Goal: Find specific page/section: Find specific page/section

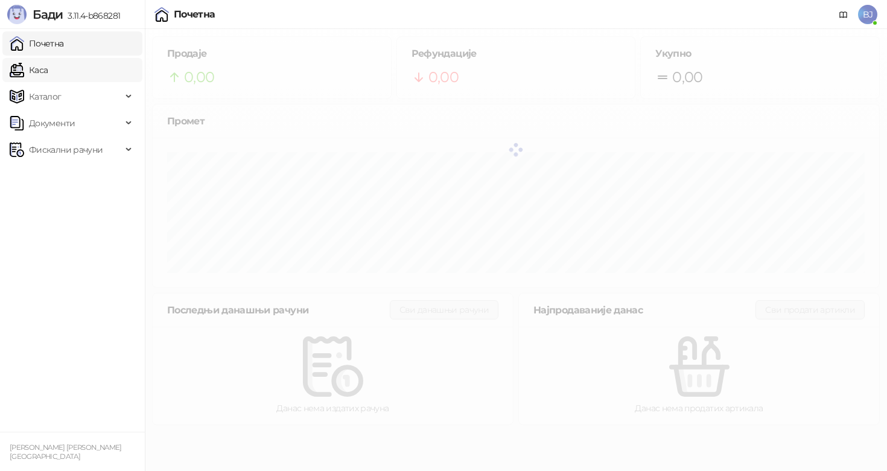
click at [48, 67] on link "Каса" at bounding box center [29, 70] width 38 height 24
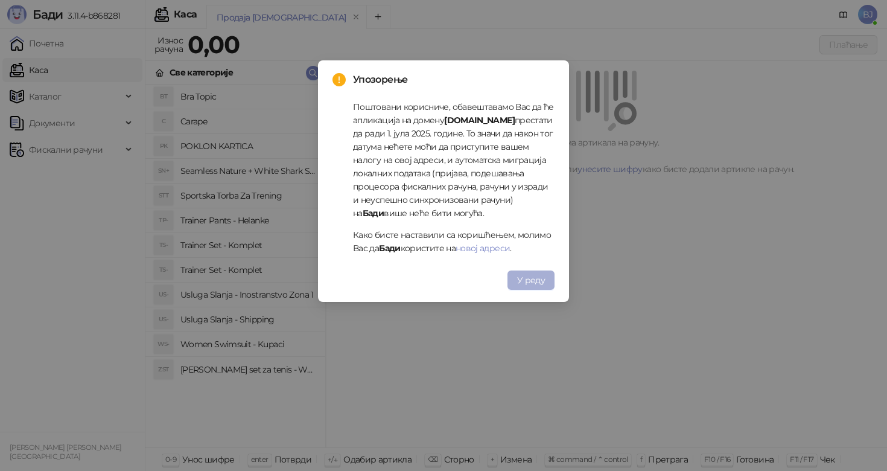
click at [544, 276] on span "У реду" at bounding box center [531, 280] width 28 height 11
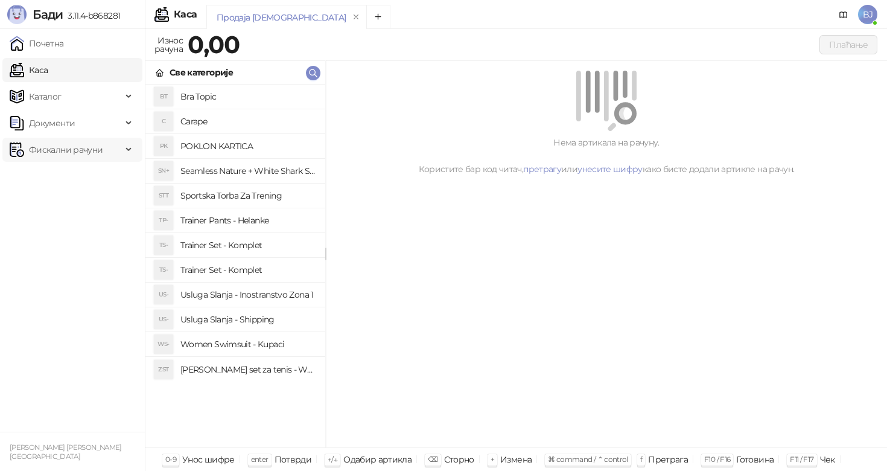
click at [110, 161] on span "Фискални рачуни" at bounding box center [66, 150] width 112 height 24
click at [85, 186] on link "Издати рачуни" at bounding box center [54, 176] width 81 height 24
